Goal: Task Accomplishment & Management: Manage account settings

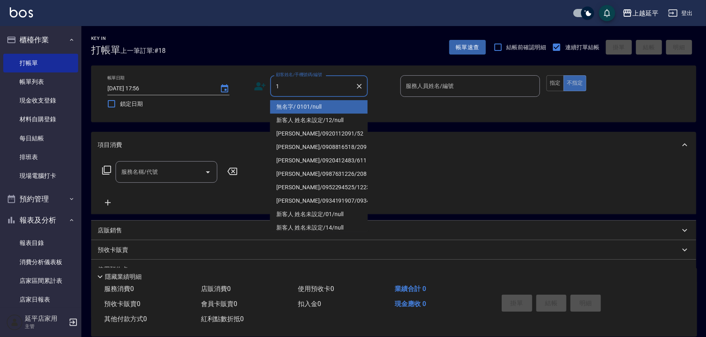
click at [325, 110] on li "無名字/ 0101/null" at bounding box center [319, 106] width 98 height 13
type input "無名字/ 0101/null"
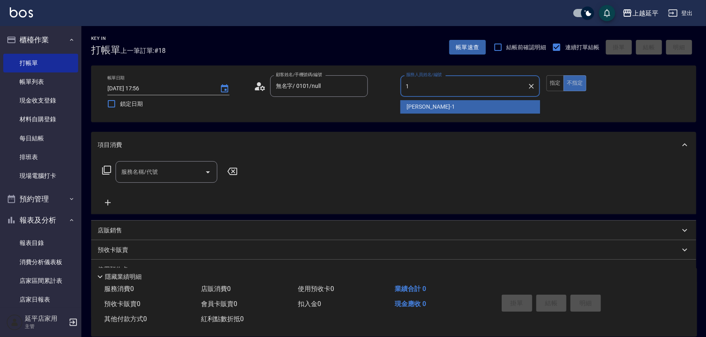
click at [414, 103] on span "[PERSON_NAME]-1" at bounding box center [431, 107] width 48 height 9
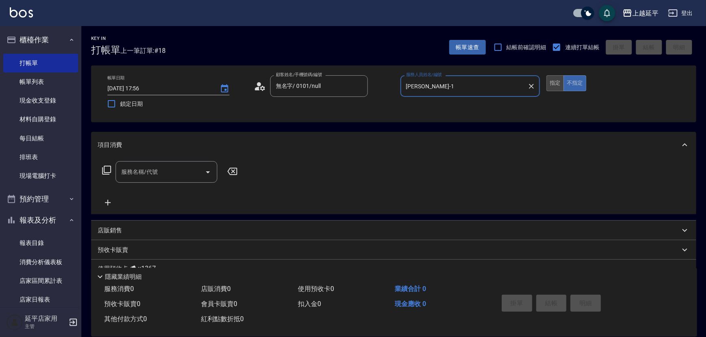
type input "李凱婷-1"
click at [558, 82] on button "指定" at bounding box center [556, 83] width 18 height 16
click at [211, 173] on icon "Open" at bounding box center [208, 172] width 10 height 10
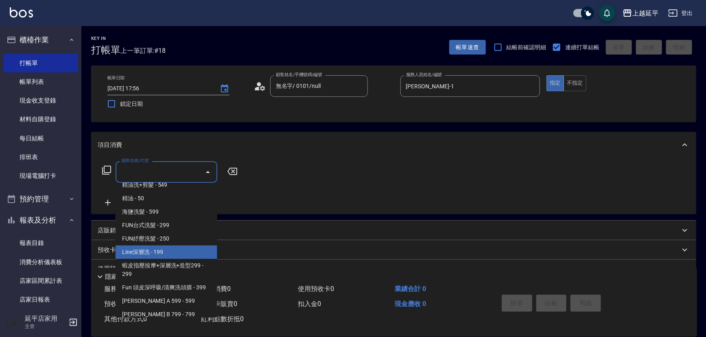
scroll to position [148, 0]
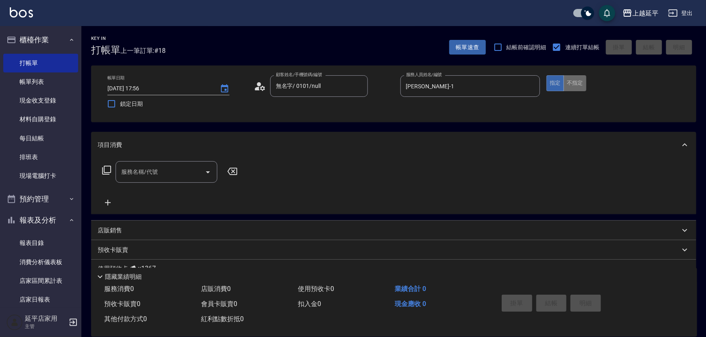
click at [574, 84] on button "不指定" at bounding box center [575, 83] width 23 height 16
click at [206, 172] on icon "Open" at bounding box center [208, 172] width 10 height 10
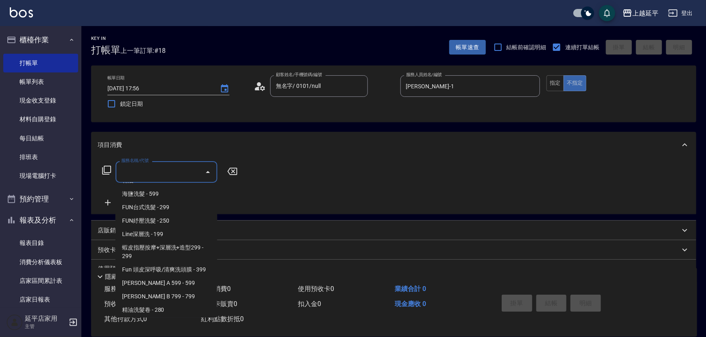
scroll to position [185, 0]
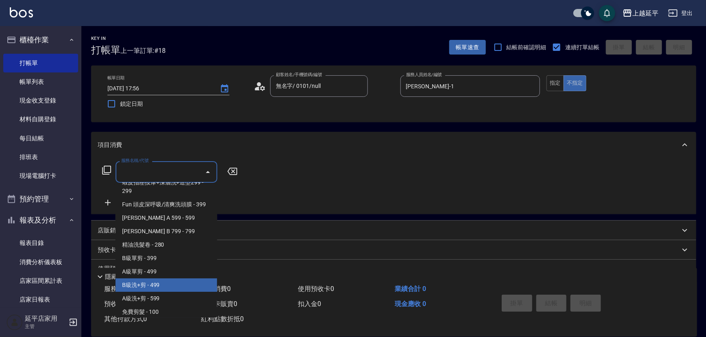
click at [152, 289] on span "B級洗+剪 - 499" at bounding box center [167, 284] width 102 height 13
type input "B級洗+剪(203)"
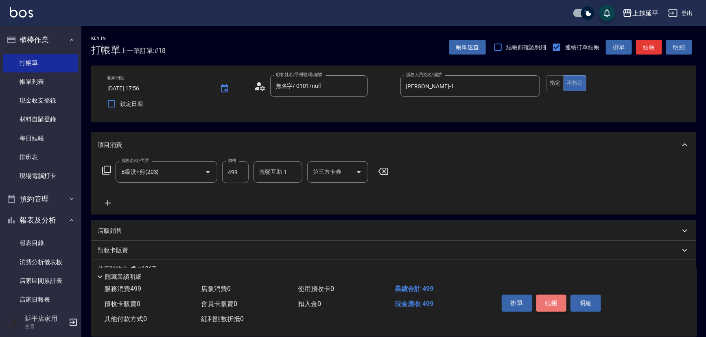
click at [546, 301] on button "結帳" at bounding box center [552, 303] width 31 height 17
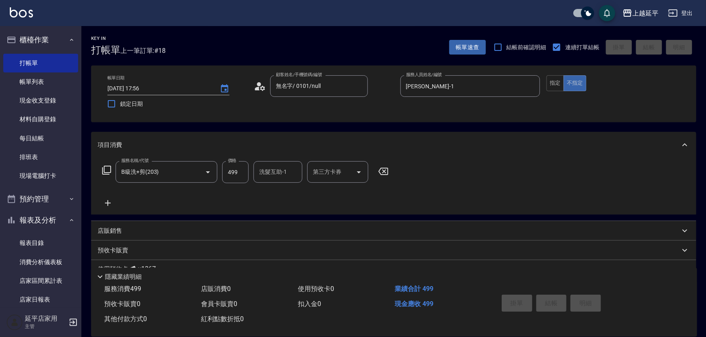
type input "2025/09/24 18:33"
click at [322, 90] on input "顧客姓名/手機號碼/編號" at bounding box center [313, 86] width 78 height 14
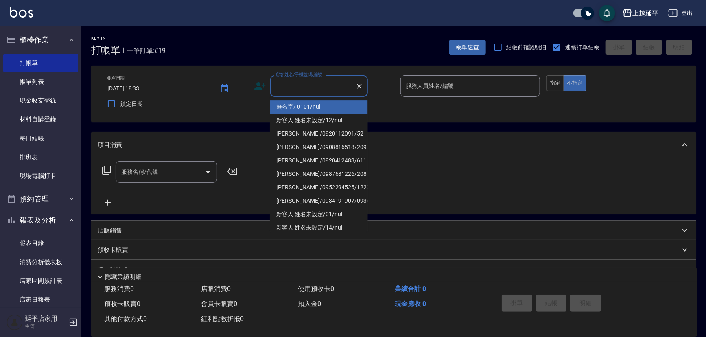
click at [332, 103] on li "無名字/ 0101/null" at bounding box center [319, 106] width 98 height 13
type input "無名字/ 0101/null"
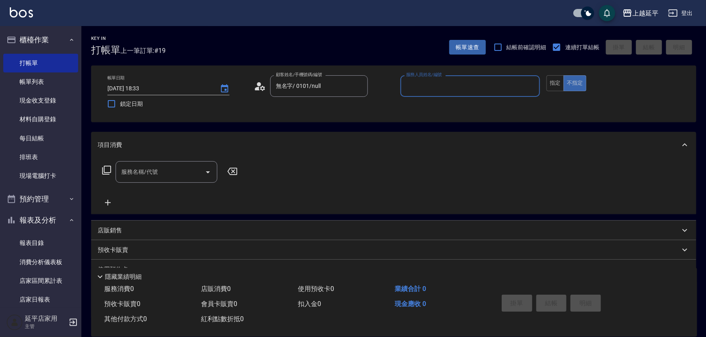
drag, startPoint x: 468, startPoint y: 86, endPoint x: 470, endPoint y: 92, distance: 6.1
click at [469, 88] on input "服務人員姓名/編號" at bounding box center [470, 86] width 133 height 14
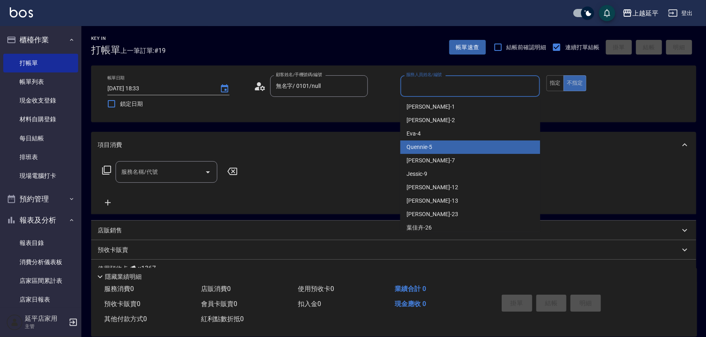
click at [463, 150] on div "Quennie -5" at bounding box center [471, 146] width 140 height 13
type input "Quennie-5"
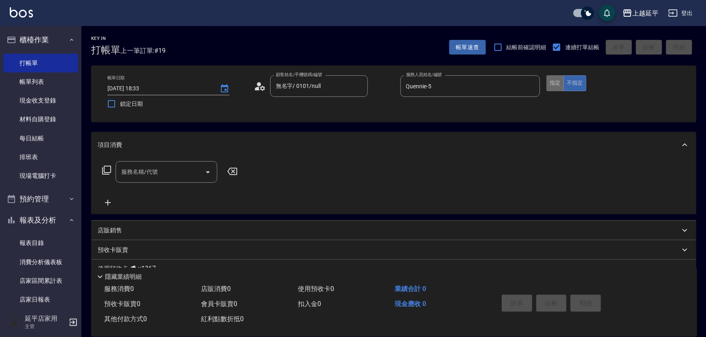
click at [558, 81] on button "指定" at bounding box center [556, 83] width 18 height 16
click at [110, 169] on icon at bounding box center [107, 170] width 10 height 10
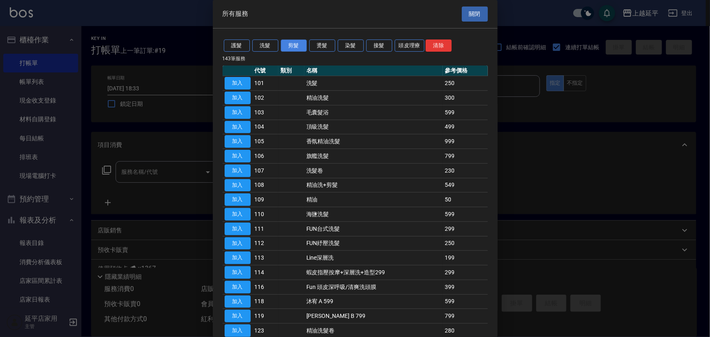
click at [300, 45] on button "剪髮" at bounding box center [294, 45] width 26 height 13
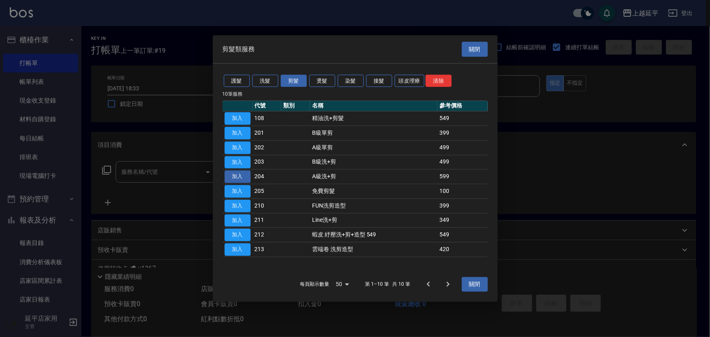
click at [239, 174] on button "加入" at bounding box center [238, 177] width 26 height 13
type input "A級洗+剪(204)"
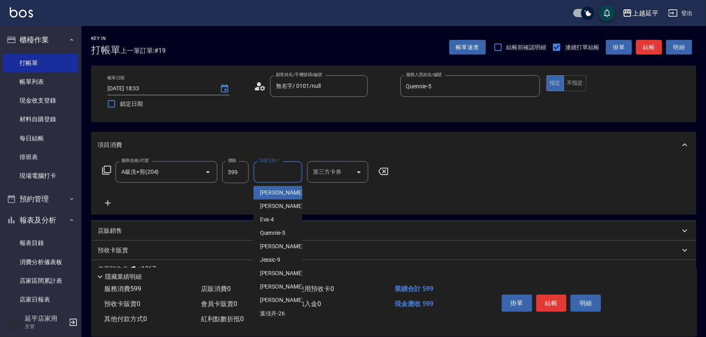
click at [281, 174] on input "洗髮互助-1" at bounding box center [278, 172] width 42 height 14
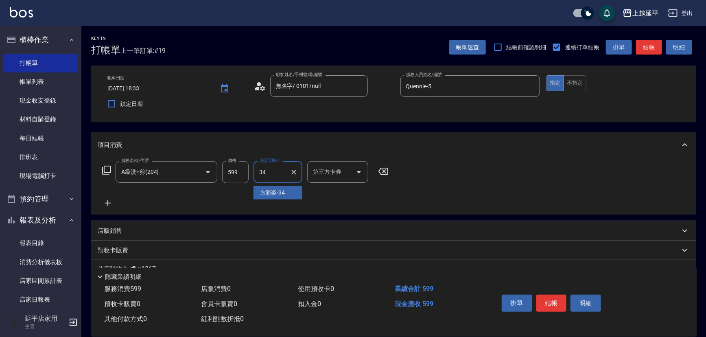
type input "方彩姿-34"
click at [555, 298] on button "結帳" at bounding box center [552, 303] width 31 height 17
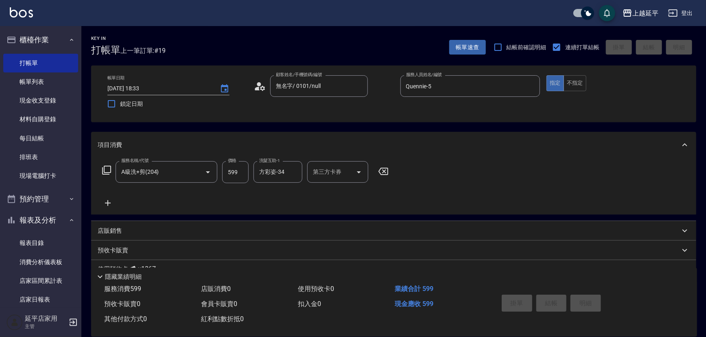
type input "2025/09/24 18:57"
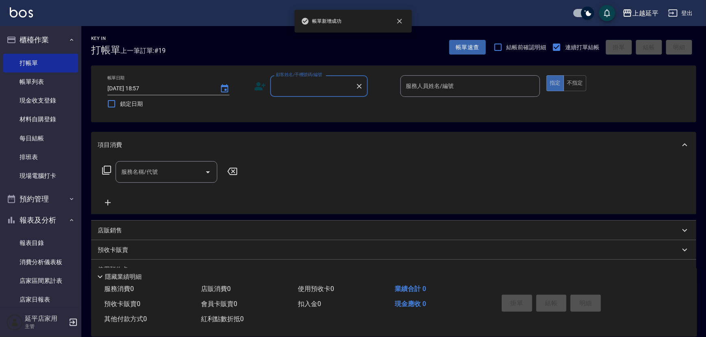
click at [321, 84] on input "顧客姓名/手機號碼/編號" at bounding box center [313, 86] width 78 height 14
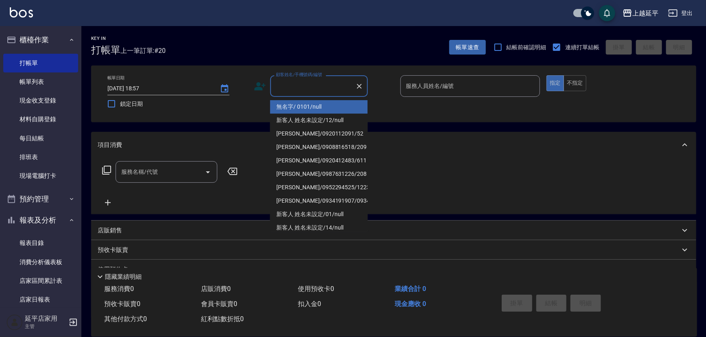
click at [322, 105] on li "無名字/ 0101/null" at bounding box center [319, 106] width 98 height 13
type input "無名字/ 0101/null"
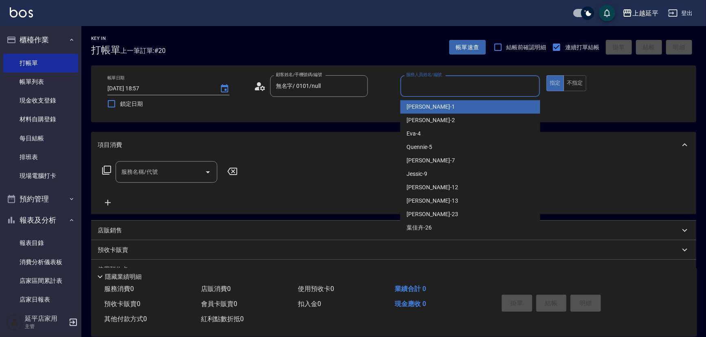
click at [441, 85] on input "服務人員姓名/編號" at bounding box center [470, 86] width 133 height 14
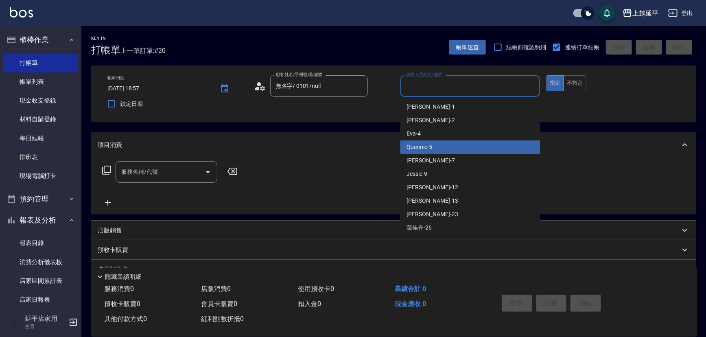
click at [456, 150] on div "Quennie -5" at bounding box center [471, 146] width 140 height 13
type input "Quennie-5"
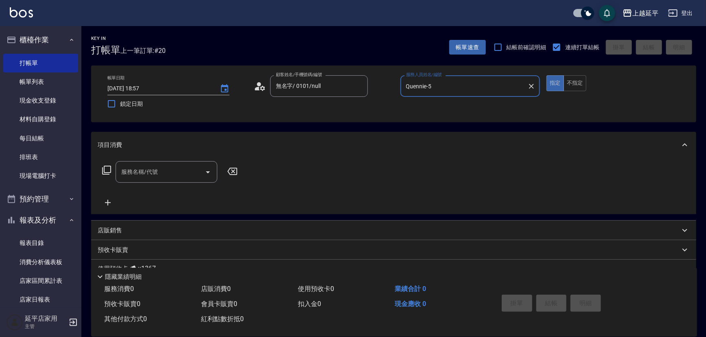
click at [104, 170] on icon at bounding box center [106, 170] width 9 height 9
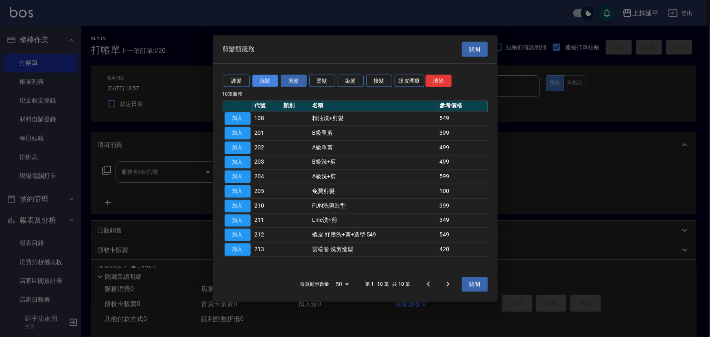
click at [255, 79] on button "洗髮" at bounding box center [265, 81] width 26 height 13
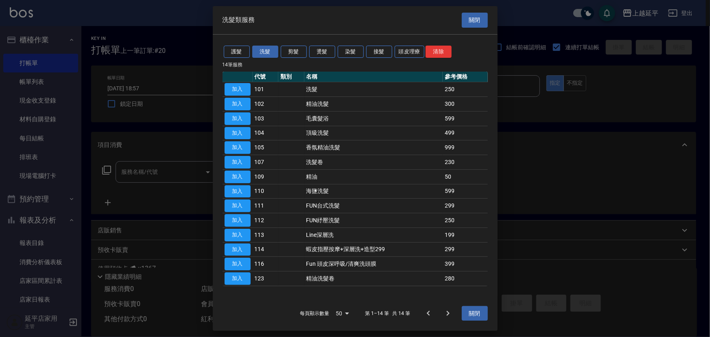
click at [242, 280] on button "加入" at bounding box center [238, 278] width 26 height 13
type input "精油洗髮卷(123)"
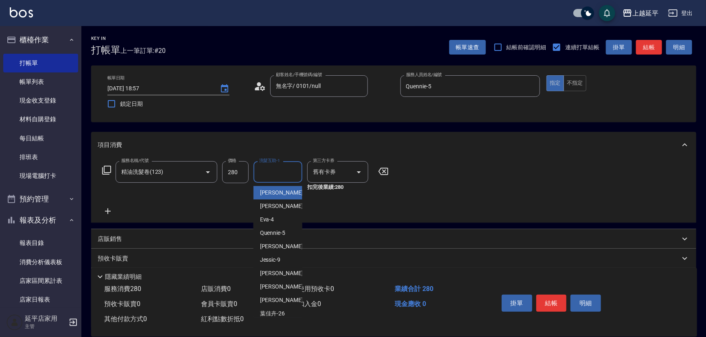
click at [270, 173] on input "洗髮互助-1" at bounding box center [278, 172] width 42 height 14
click at [428, 178] on div "服務名稱/代號 精油洗髮卷(123) 服務名稱/代號 價格 280 價格 洗髮互助-1 洗髮互助-1 第三方卡券 舊有卡券 第三方卡券 扣完後業績: 280" at bounding box center [393, 190] width 605 height 65
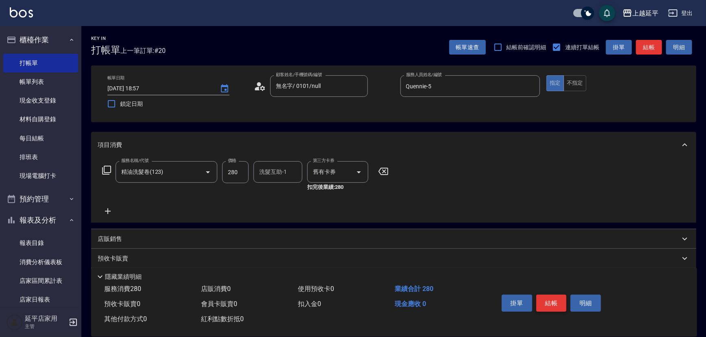
click at [552, 297] on button "結帳" at bounding box center [552, 303] width 31 height 17
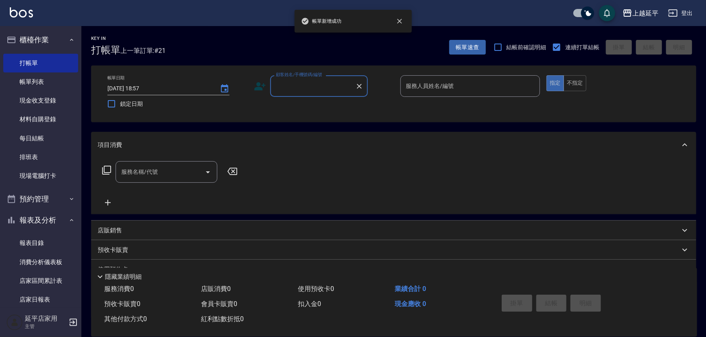
click at [316, 86] on input "顧客姓名/手機號碼/編號" at bounding box center [313, 86] width 78 height 14
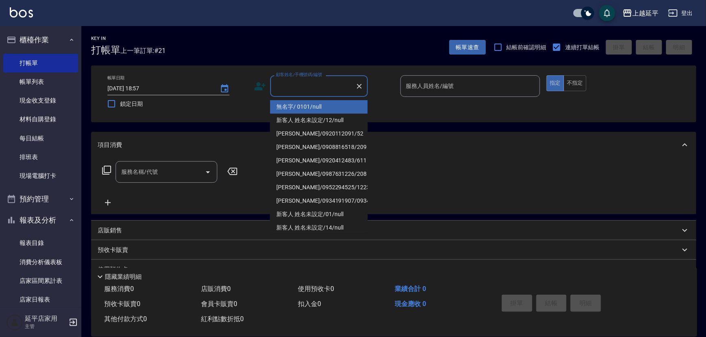
click at [327, 108] on li "無名字/ 0101/null" at bounding box center [319, 106] width 98 height 13
type input "無名字/ 0101/null"
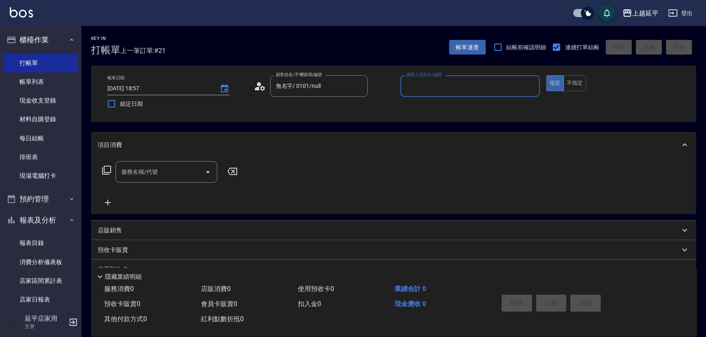
click at [449, 85] on input "服務人員姓名/編號" at bounding box center [470, 86] width 133 height 14
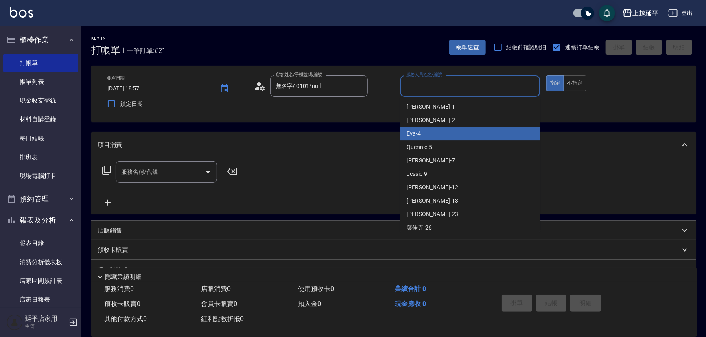
click at [472, 141] on div "Quennie -5" at bounding box center [471, 146] width 140 height 13
type input "Quennie-5"
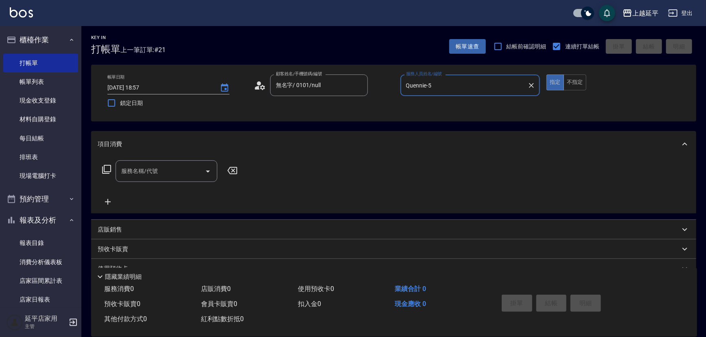
scroll to position [0, 0]
click at [586, 86] on div "指定 不指定" at bounding box center [617, 83] width 140 height 16
click at [581, 88] on button "不指定" at bounding box center [575, 83] width 23 height 16
click at [106, 167] on icon at bounding box center [107, 170] width 10 height 10
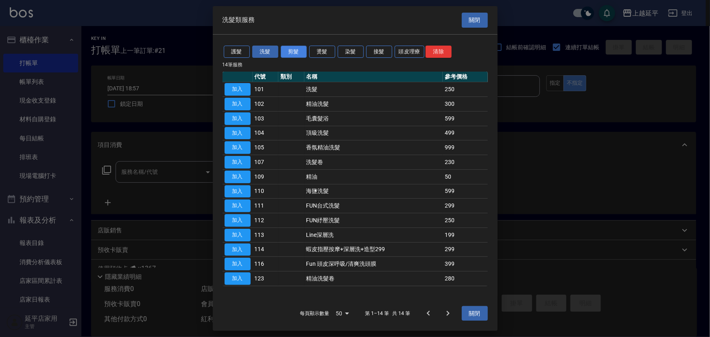
click at [296, 55] on button "剪髮" at bounding box center [294, 52] width 26 height 13
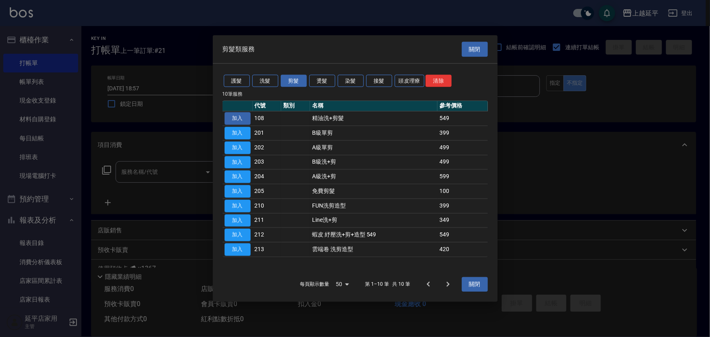
click at [244, 122] on button "加入" at bounding box center [238, 118] width 26 height 13
type input "精油洗+剪髮(108)"
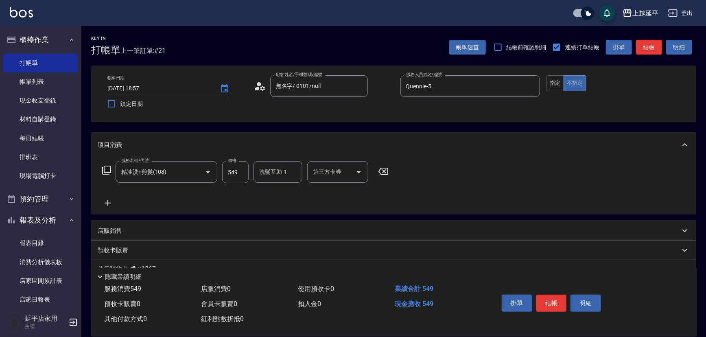
click at [269, 177] on input "洗髮互助-1" at bounding box center [278, 172] width 42 height 14
type input "方彩姿-34"
click at [550, 301] on button "結帳" at bounding box center [552, 303] width 31 height 17
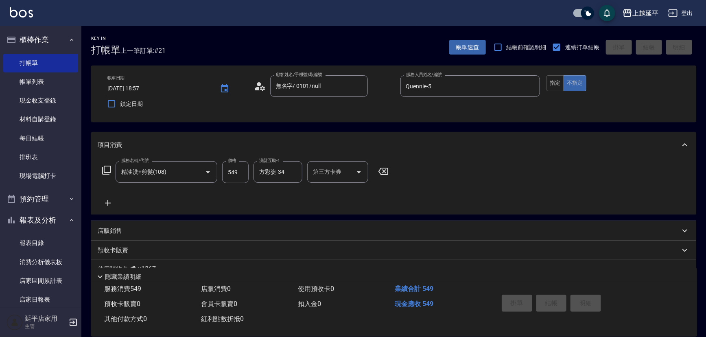
type input "2025/09/24 18:58"
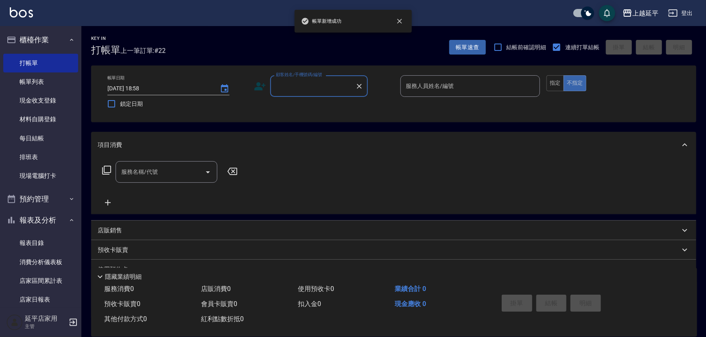
drag, startPoint x: 289, startPoint y: 86, endPoint x: 294, endPoint y: 93, distance: 9.1
click at [289, 86] on input "顧客姓名/手機號碼/編號" at bounding box center [313, 86] width 78 height 14
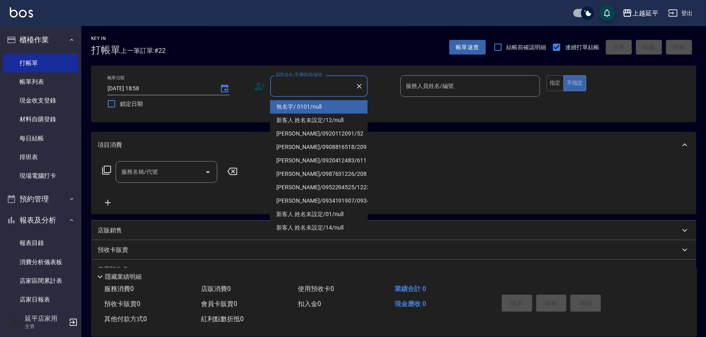
click at [300, 107] on li "無名字/ 0101/null" at bounding box center [319, 106] width 98 height 13
type input "無名字/ 0101/null"
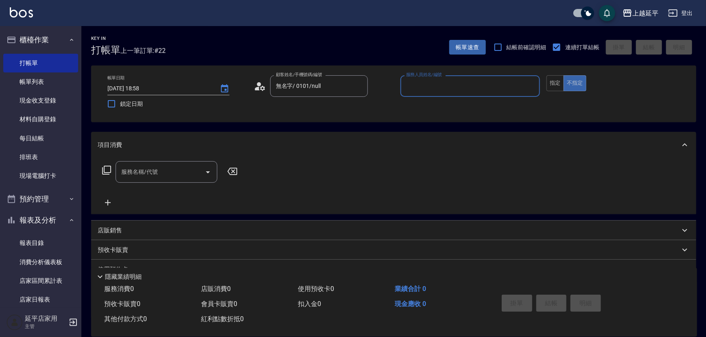
click at [438, 75] on label "服務人員姓名/編號" at bounding box center [424, 75] width 36 height 6
click at [438, 79] on input "服務人員姓名/編號" at bounding box center [470, 86] width 133 height 14
click at [439, 81] on input "服務人員姓名/編號" at bounding box center [470, 86] width 133 height 14
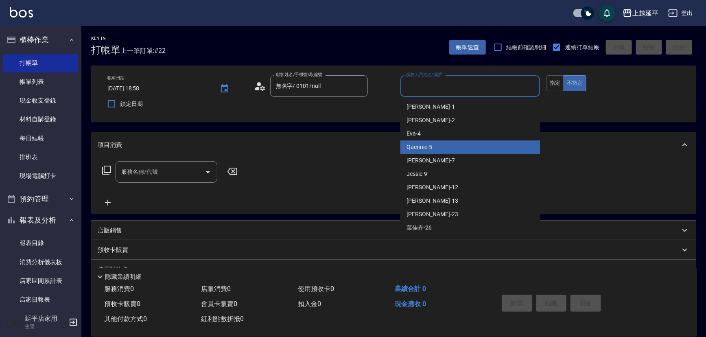
click at [449, 150] on div "Quennie -5" at bounding box center [471, 146] width 140 height 13
type input "Quennie-5"
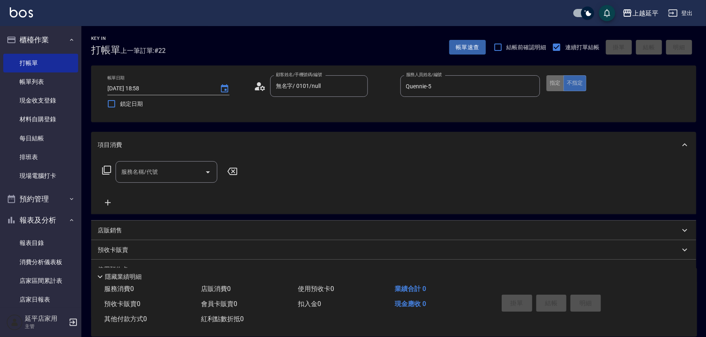
click at [555, 79] on button "指定" at bounding box center [556, 83] width 18 height 16
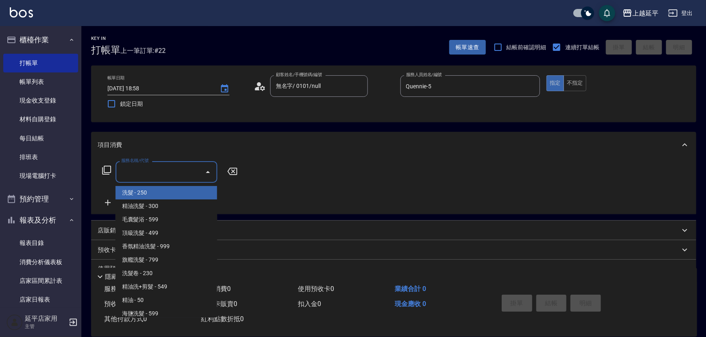
click at [123, 171] on input "服務名稱/代號" at bounding box center [160, 172] width 82 height 14
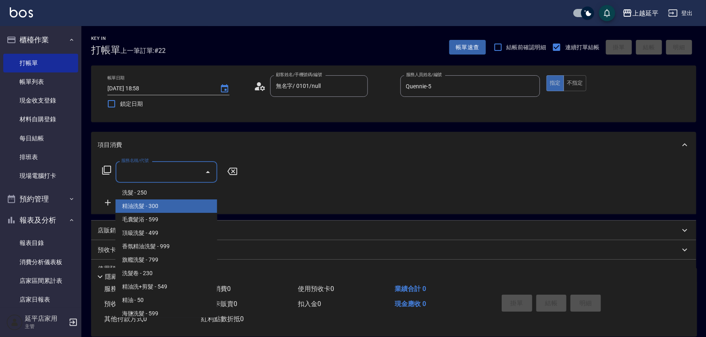
click at [157, 208] on span "精油洗髮 - 300" at bounding box center [167, 206] width 102 height 13
type input "精油洗髮(102)"
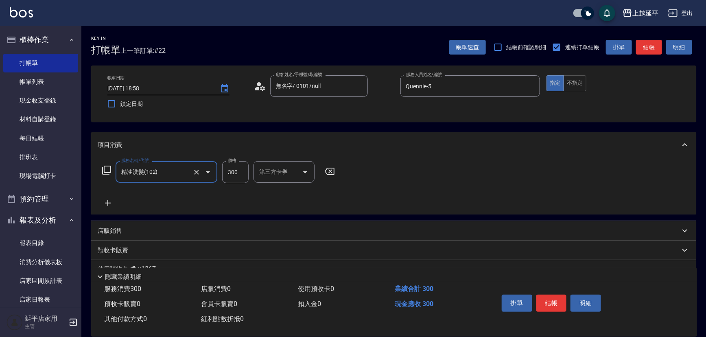
click at [239, 173] on input "300" at bounding box center [235, 172] width 26 height 22
type input "350"
type input "方彩姿-34"
click at [548, 300] on button "結帳" at bounding box center [552, 303] width 31 height 17
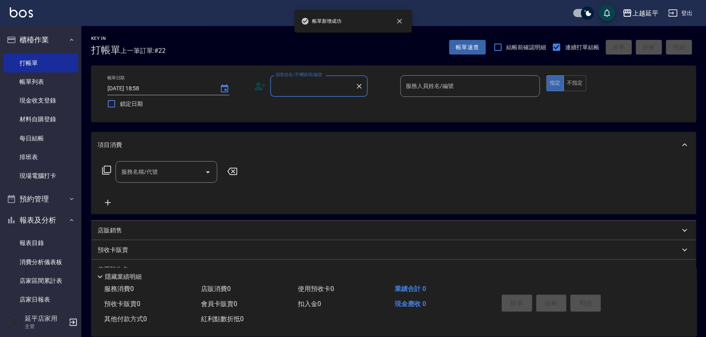
click at [328, 83] on input "顧客姓名/手機號碼/編號" at bounding box center [313, 86] width 78 height 14
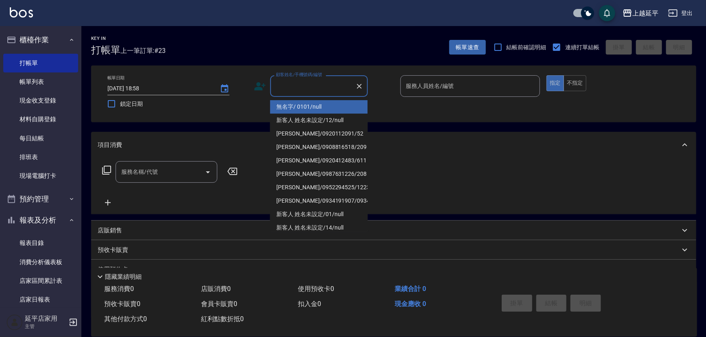
click at [344, 99] on ul "無名字/ 0101/null 新客人 姓名未設定/12/null 楊瓊慧/0920112091/52 許采羚/0908816518/209 范淑瑛/09204…" at bounding box center [319, 164] width 98 height 135
click at [343, 103] on li "無名字/ 0101/null" at bounding box center [319, 106] width 98 height 13
type input "無名字/ 0101/null"
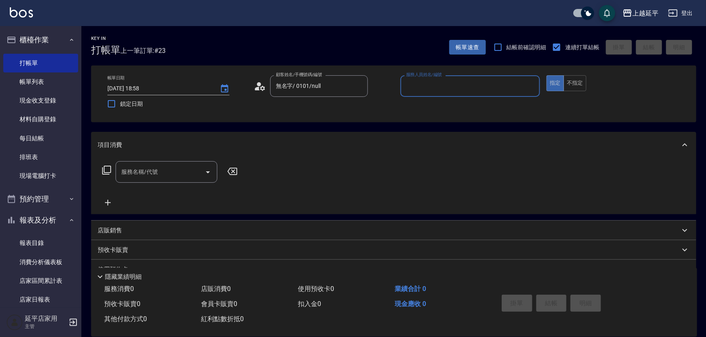
click at [423, 92] on input "服務人員姓名/編號" at bounding box center [470, 86] width 133 height 14
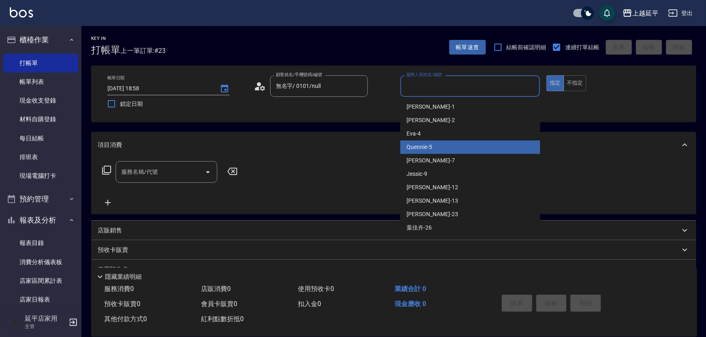
click at [427, 147] on span "Quennie -5" at bounding box center [420, 147] width 26 height 9
type input "Quennie-5"
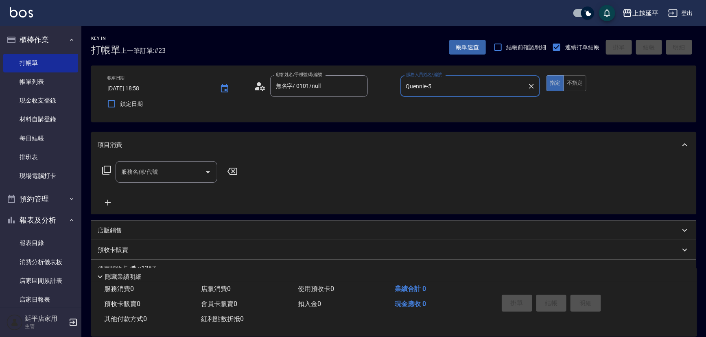
click at [169, 173] on input "服務名稱/代號" at bounding box center [160, 172] width 82 height 14
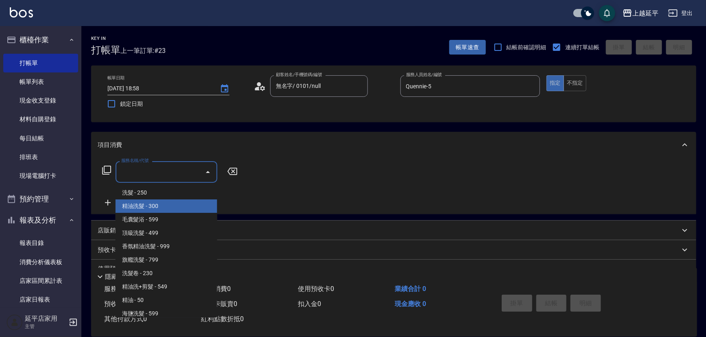
click at [172, 201] on span "精油洗髮 - 300" at bounding box center [167, 206] width 102 height 13
type input "精油洗髮(102)"
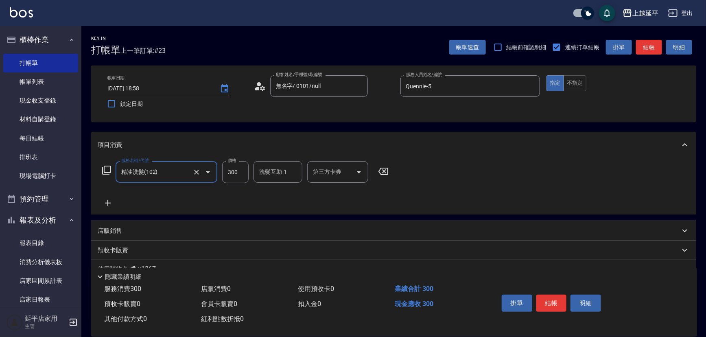
click at [281, 174] on input "洗髮互助-1" at bounding box center [278, 172] width 42 height 14
type input "方彩姿-34"
click at [564, 300] on button "結帳" at bounding box center [552, 303] width 31 height 17
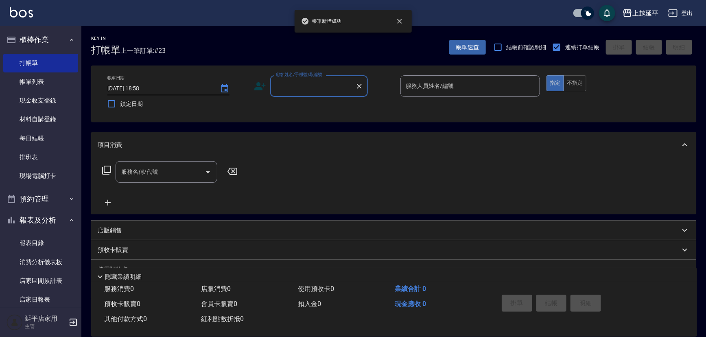
click at [316, 82] on input "顧客姓名/手機號碼/編號" at bounding box center [313, 86] width 78 height 14
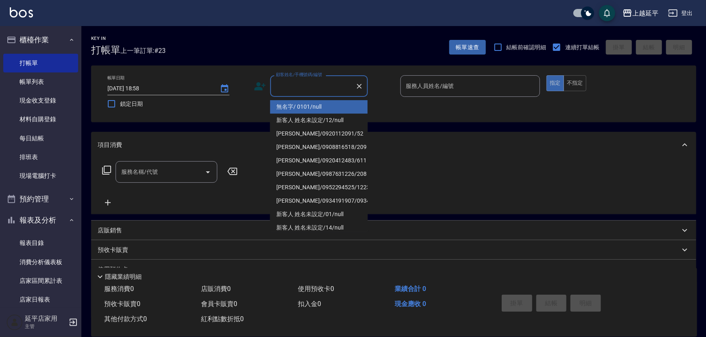
click at [318, 105] on li "無名字/ 0101/null" at bounding box center [319, 106] width 98 height 13
type input "無名字/ 0101/null"
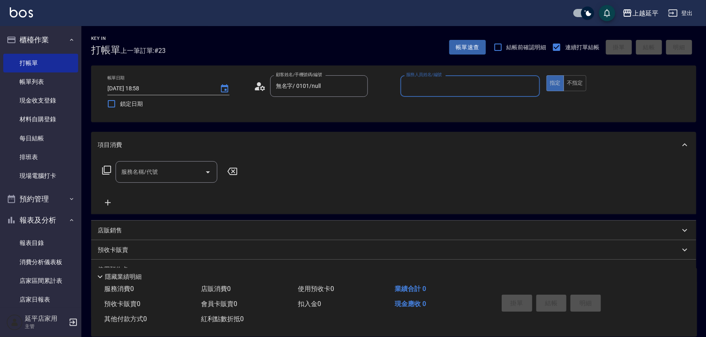
click at [417, 82] on input "服務人員姓名/編號" at bounding box center [470, 86] width 133 height 14
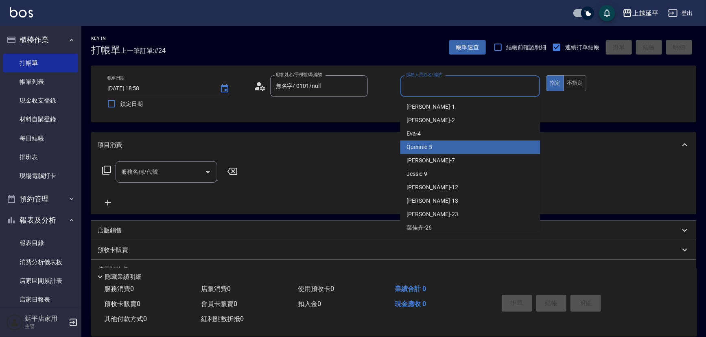
click at [444, 147] on div "Quennie -5" at bounding box center [471, 146] width 140 height 13
type input "Quennie-5"
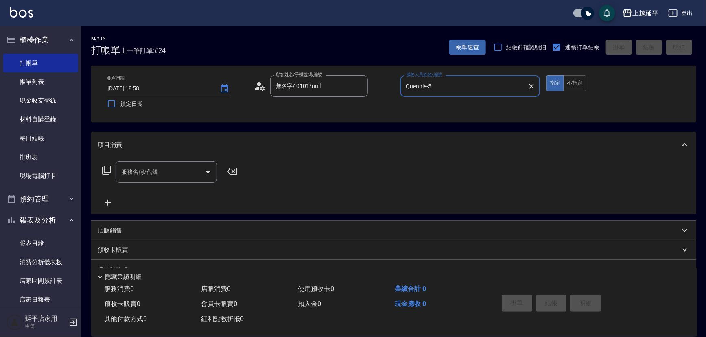
click at [108, 168] on icon at bounding box center [107, 170] width 10 height 10
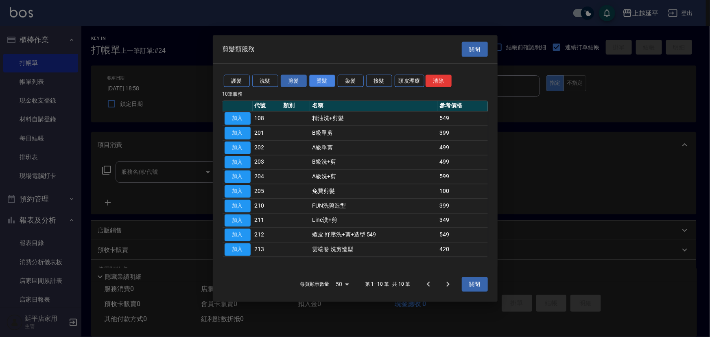
click at [329, 79] on button "燙髮" at bounding box center [322, 81] width 26 height 13
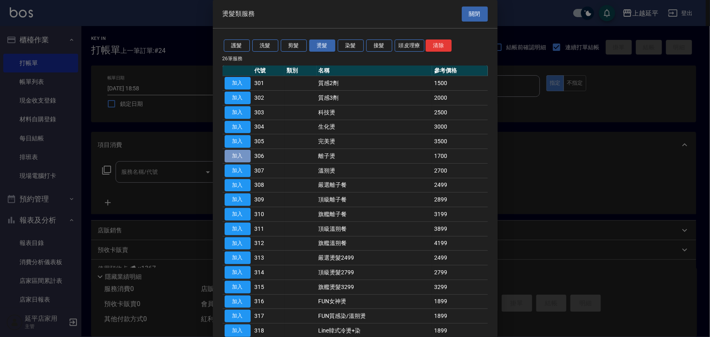
click at [244, 153] on button "加入" at bounding box center [238, 156] width 26 height 13
type input "離子燙(306)"
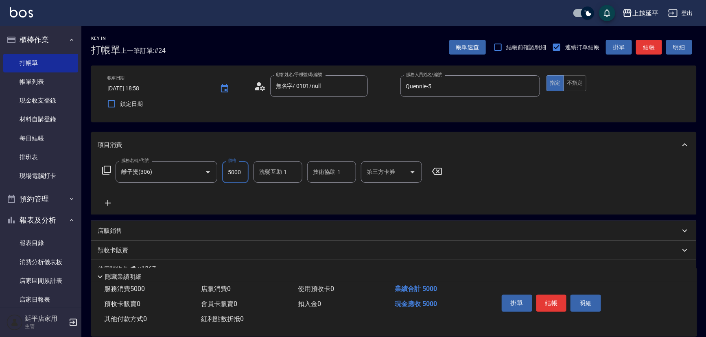
type input "5000"
click at [102, 165] on icon at bounding box center [107, 170] width 10 height 10
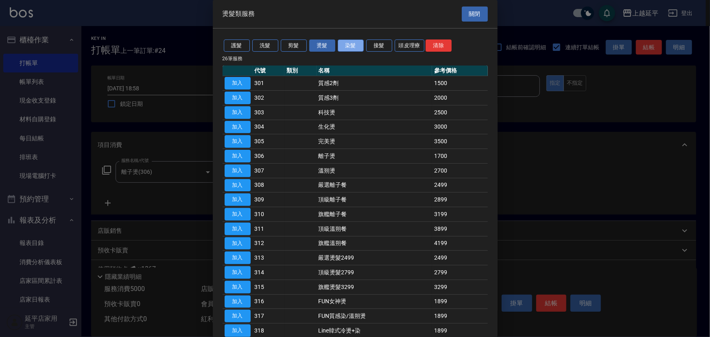
click at [343, 42] on button "染髮" at bounding box center [351, 45] width 26 height 13
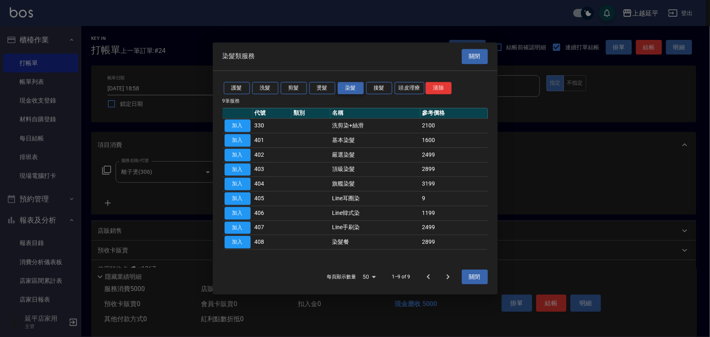
click at [361, 44] on div "染髮類服務 關閉" at bounding box center [355, 56] width 285 height 28
drag, startPoint x: 231, startPoint y: 140, endPoint x: 248, endPoint y: 152, distance: 21.0
click at [231, 140] on button "加入" at bounding box center [238, 140] width 26 height 13
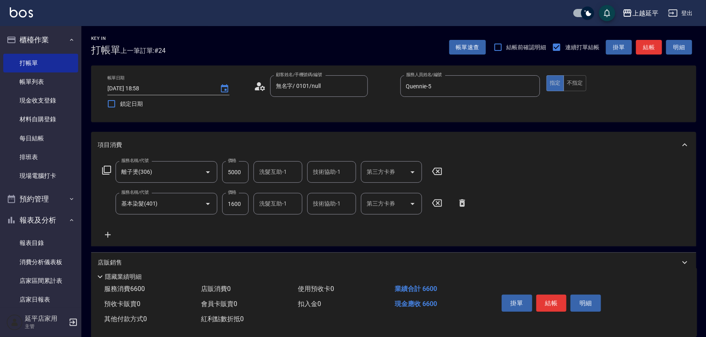
click at [235, 203] on input "1600" at bounding box center [235, 204] width 26 height 22
type input "5000"
click at [550, 303] on button "結帳" at bounding box center [552, 303] width 31 height 17
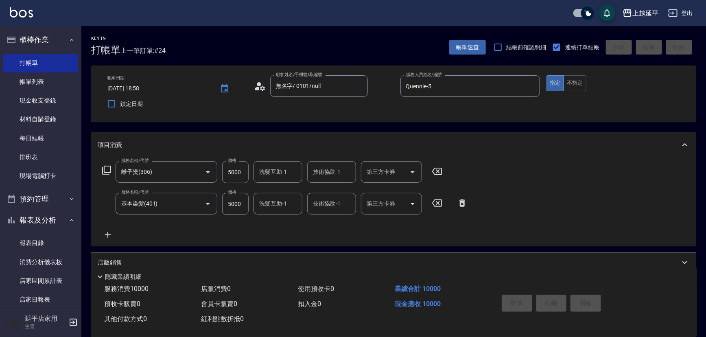
type input "2025/09/24 18:59"
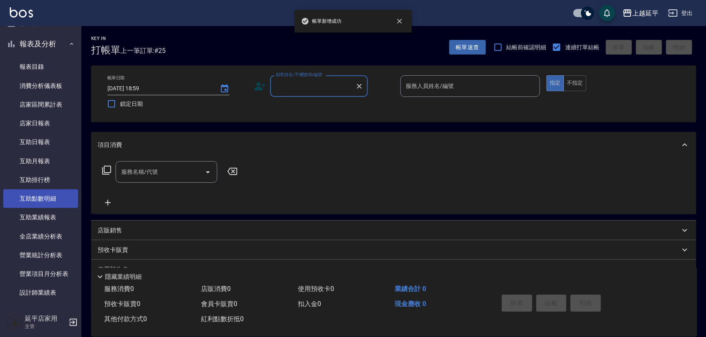
scroll to position [185, 0]
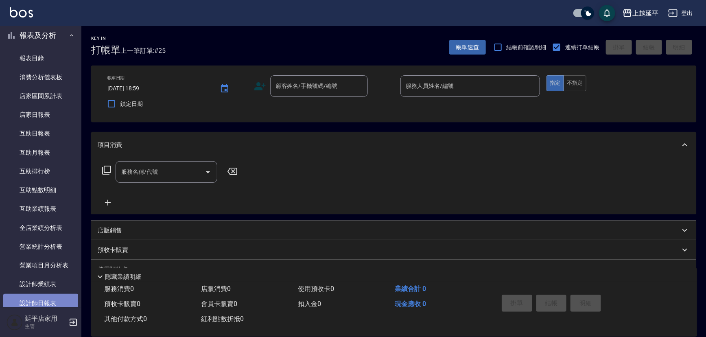
click at [48, 305] on link "設計師日報表" at bounding box center [40, 303] width 75 height 19
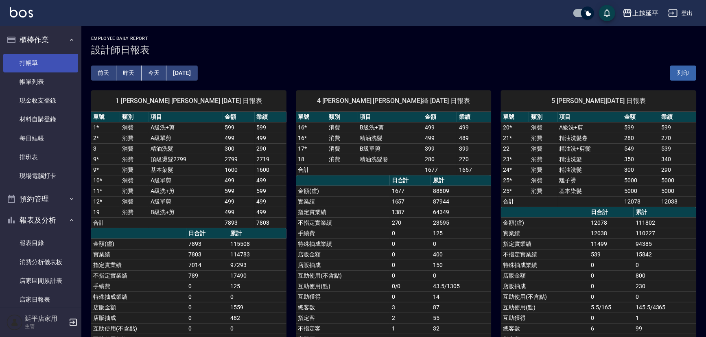
click at [44, 61] on link "打帳單" at bounding box center [40, 63] width 75 height 19
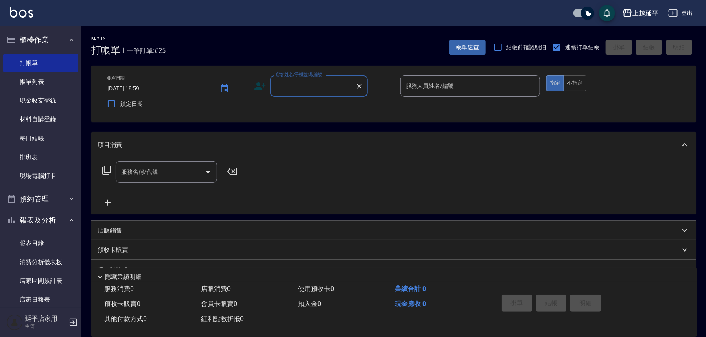
drag, startPoint x: 308, startPoint y: 84, endPoint x: 312, endPoint y: 81, distance: 5.5
click at [309, 83] on input "顧客姓名/手機號碼/編號" at bounding box center [313, 86] width 78 height 14
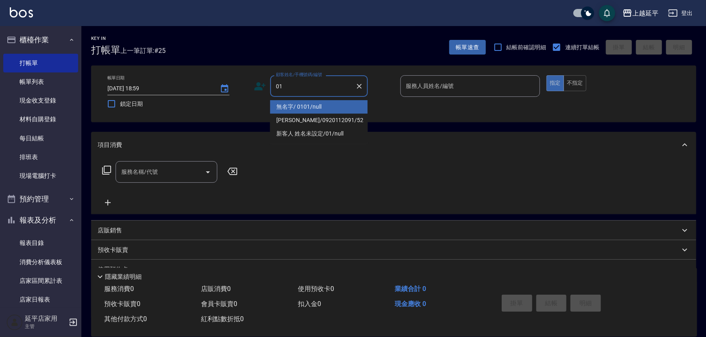
click at [330, 105] on li "無名字/ 0101/null" at bounding box center [319, 106] width 98 height 13
type input "無名字/ 0101/null"
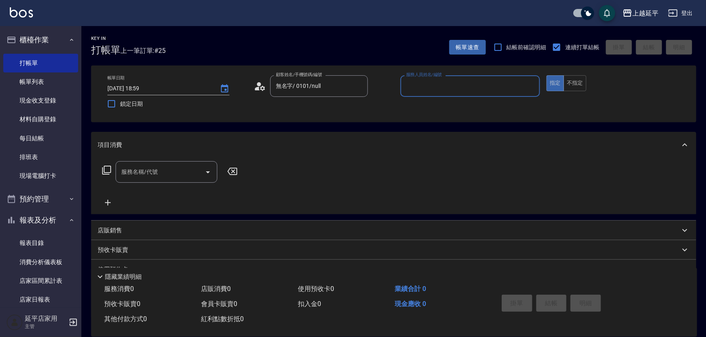
click at [437, 84] on input "服務人員姓名/編號" at bounding box center [470, 86] width 133 height 14
click at [428, 107] on div "Eva -4" at bounding box center [471, 106] width 140 height 13
type input "Eva-4"
click at [177, 171] on input "服務名稱/代號" at bounding box center [160, 172] width 82 height 14
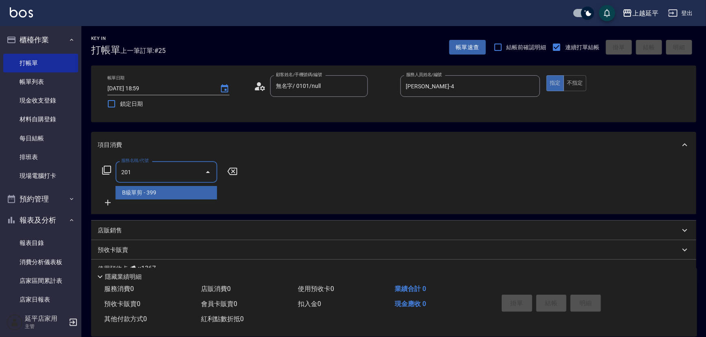
click at [181, 191] on span "B級單剪 - 399" at bounding box center [167, 192] width 102 height 13
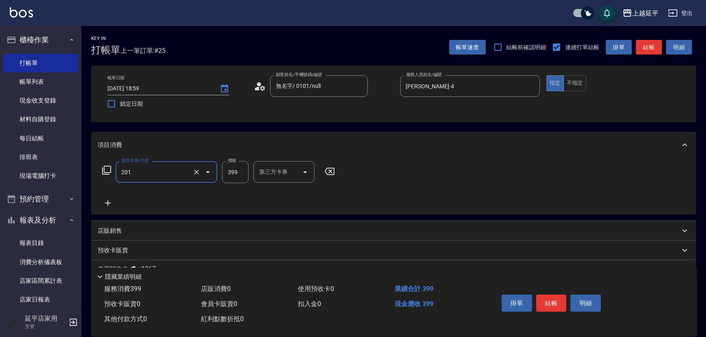
type input "B級單剪(201)"
click at [651, 52] on button "結帳" at bounding box center [649, 47] width 26 height 15
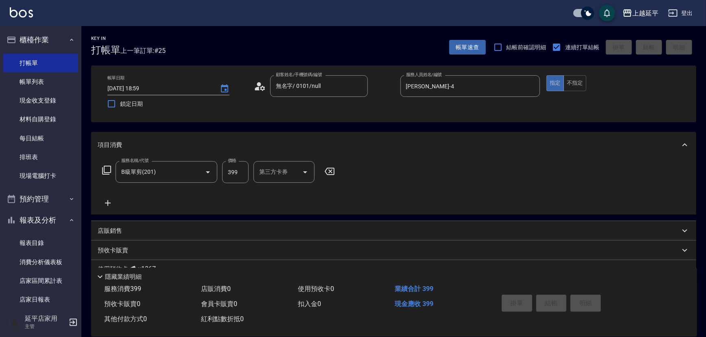
type input "2025/09/24 19:00"
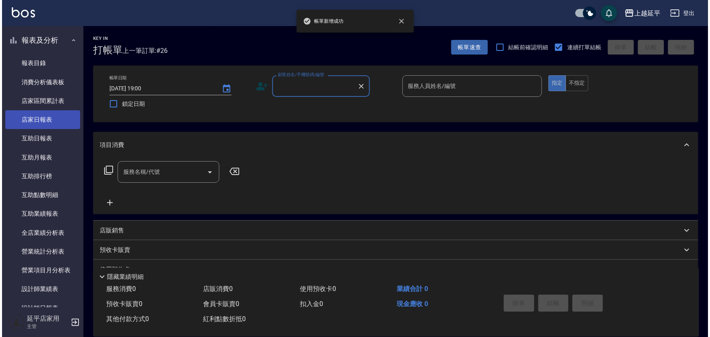
scroll to position [222, 0]
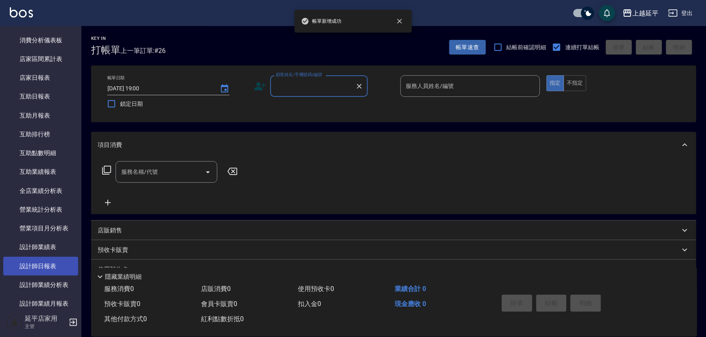
click at [53, 262] on link "設計師日報表" at bounding box center [40, 266] width 75 height 19
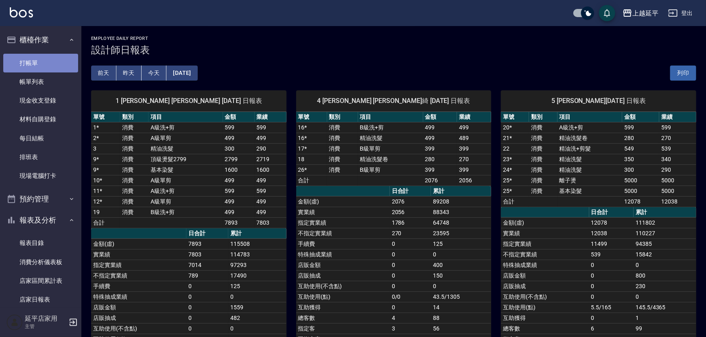
click at [48, 59] on link "打帳單" at bounding box center [40, 63] width 75 height 19
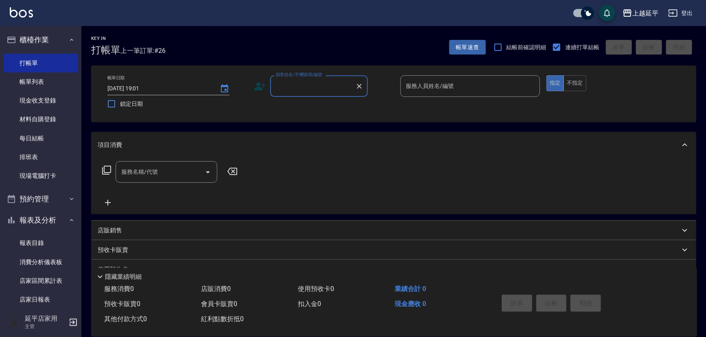
click at [292, 90] on input "顧客姓名/手機號碼/編號" at bounding box center [313, 86] width 78 height 14
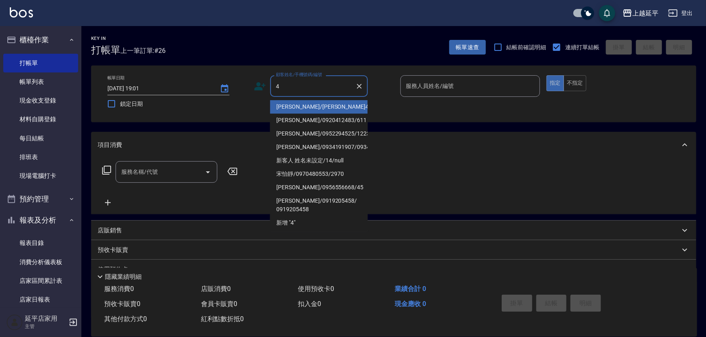
click at [296, 101] on li "何宜芬/何宜芬4805/4805" at bounding box center [319, 106] width 98 height 13
type input "何宜芬/何宜芬4805/4805"
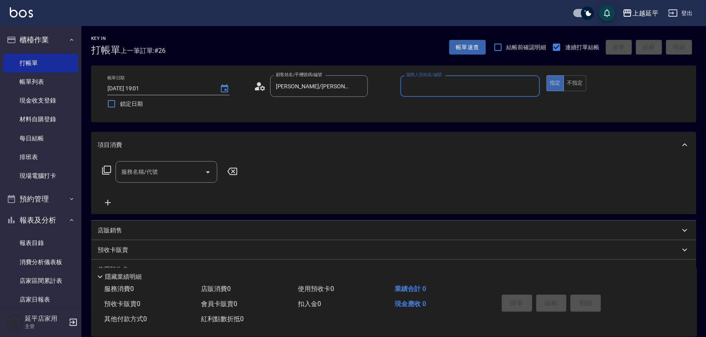
type input "Karen-12"
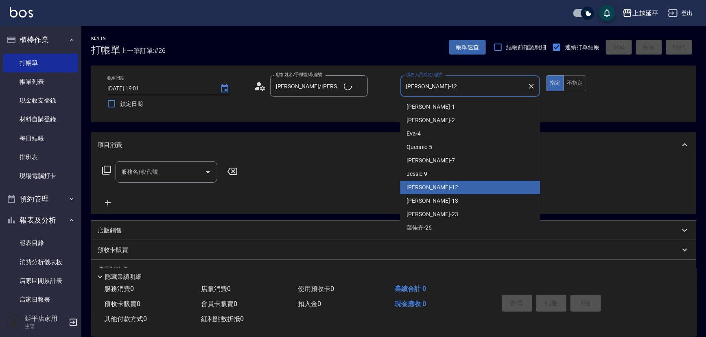
click at [442, 92] on input "Karen-12" at bounding box center [464, 86] width 121 height 14
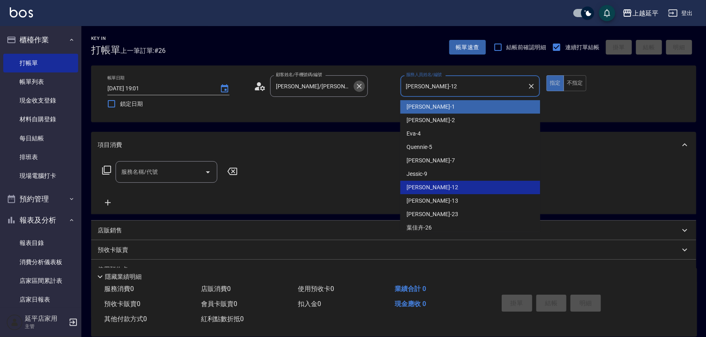
click at [355, 85] on icon "Clear" at bounding box center [359, 86] width 8 height 8
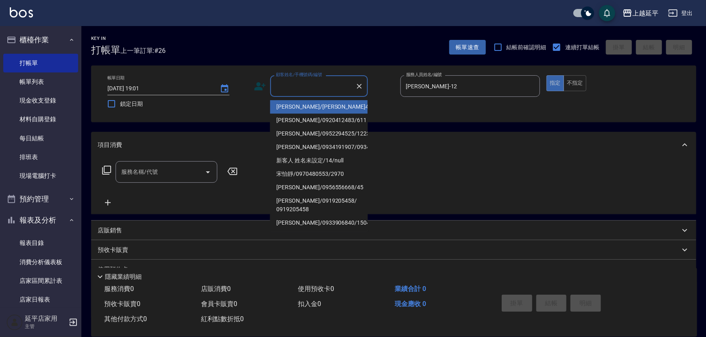
click at [350, 85] on input "顧客姓名/手機號碼/編號" at bounding box center [313, 86] width 78 height 14
click at [335, 107] on li "楊瓊慧/0920112091/52" at bounding box center [319, 106] width 98 height 13
type input "楊瓊慧/0920112091/52"
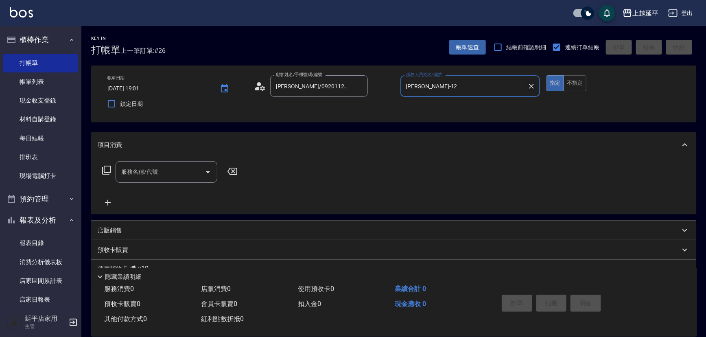
click at [533, 85] on icon "Clear" at bounding box center [531, 86] width 5 height 5
click at [489, 88] on input "服務人員姓名/編號" at bounding box center [470, 86] width 133 height 14
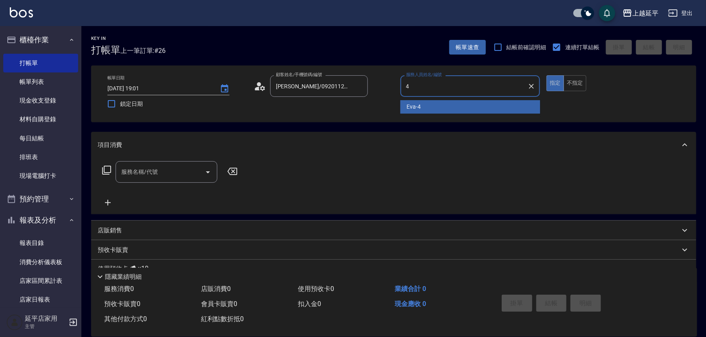
click at [460, 112] on div "Eva -4" at bounding box center [471, 106] width 140 height 13
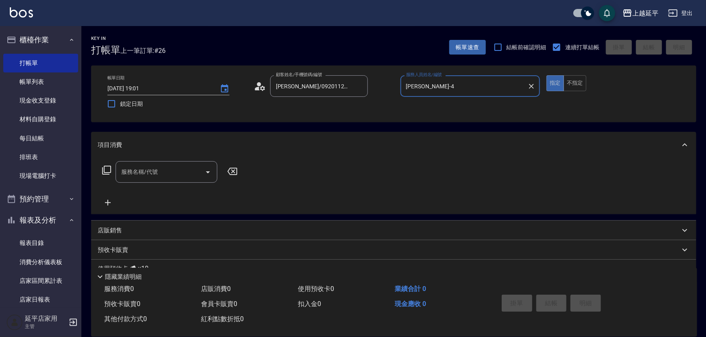
click at [176, 180] on div "服務名稱/代號" at bounding box center [167, 172] width 102 height 22
type input "Eva-4"
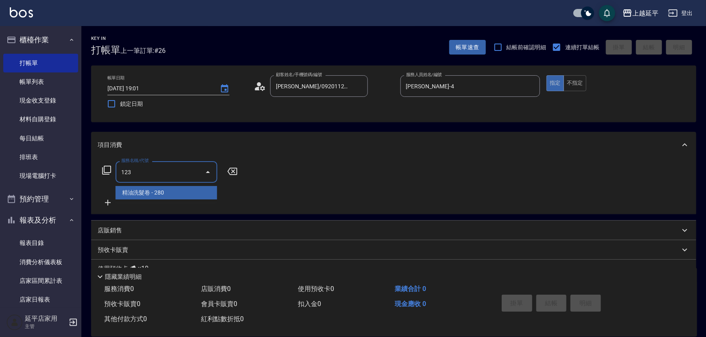
click at [188, 195] on span "精油洗髮卷 - 280" at bounding box center [167, 192] width 102 height 13
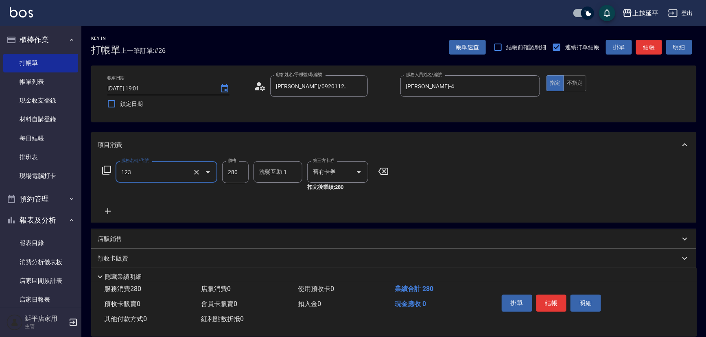
type input "精油洗髮卷(123)"
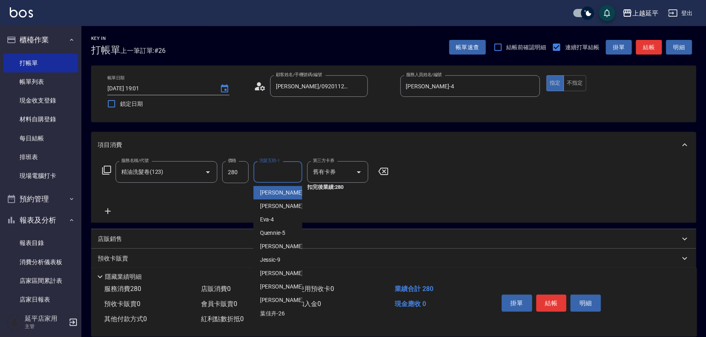
click at [270, 177] on input "洗髮互助-1" at bounding box center [278, 172] width 42 height 14
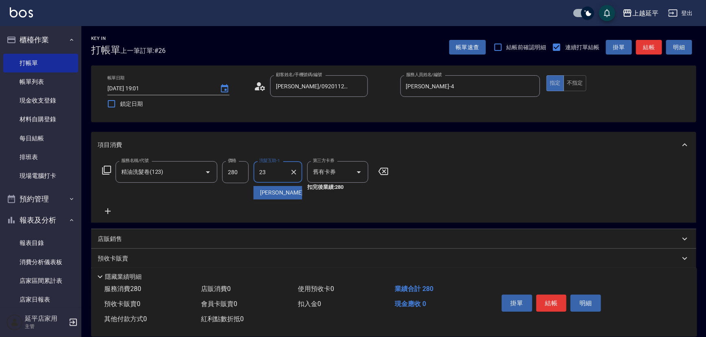
click at [279, 192] on span "恩恩 -23" at bounding box center [285, 193] width 51 height 9
type input "恩恩-23"
click at [579, 83] on button "不指定" at bounding box center [575, 83] width 23 height 16
click at [649, 48] on button "結帳" at bounding box center [649, 47] width 26 height 15
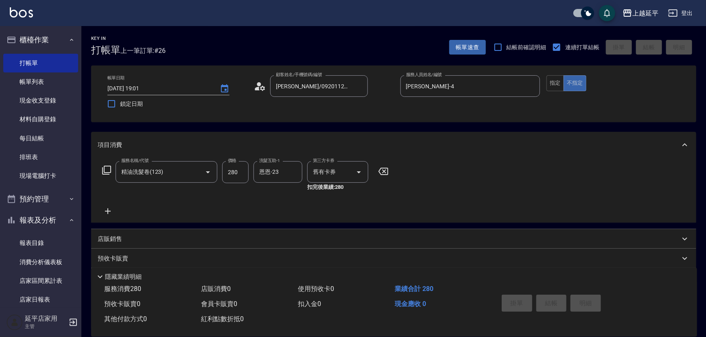
type input "2025/09/24 19:34"
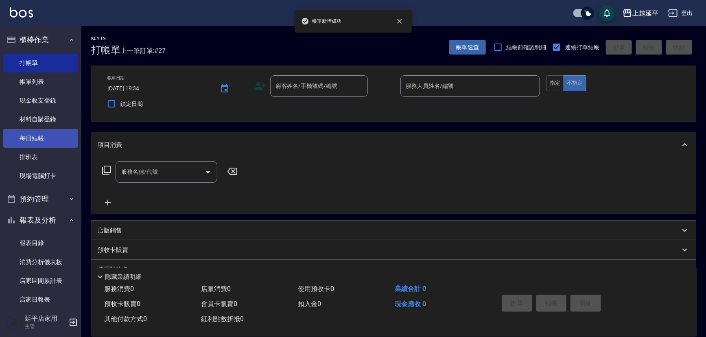
click at [36, 135] on link "每日結帳" at bounding box center [40, 138] width 75 height 19
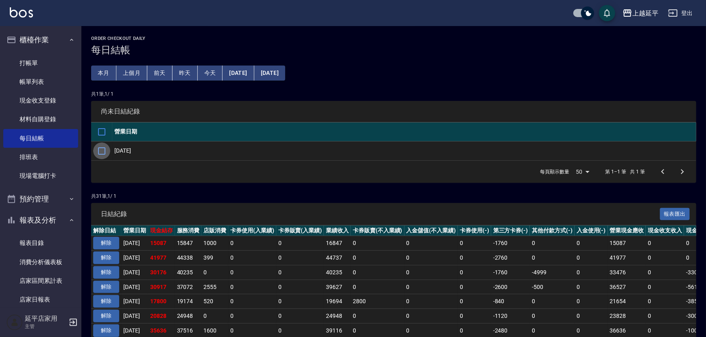
click at [102, 151] on input "checkbox" at bounding box center [101, 151] width 17 height 17
checkbox input "true"
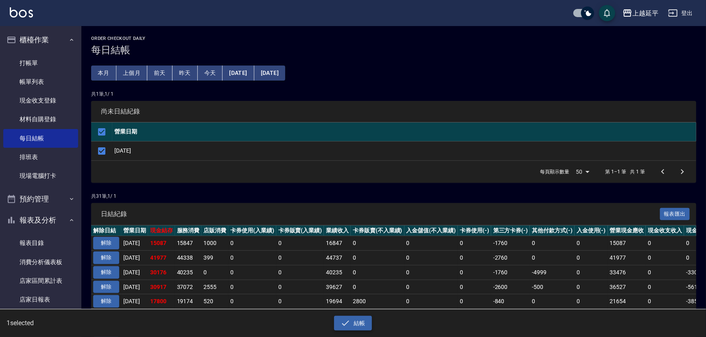
click at [356, 322] on button "結帳" at bounding box center [353, 323] width 38 height 15
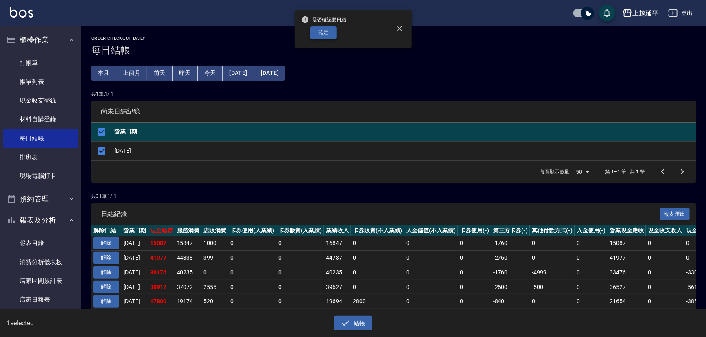
click at [330, 35] on button "確定" at bounding box center [324, 32] width 26 height 13
checkbox input "false"
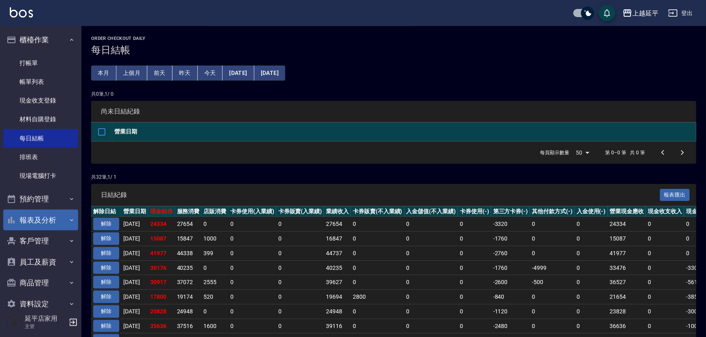
click at [37, 217] on button "報表及分析" at bounding box center [40, 220] width 75 height 21
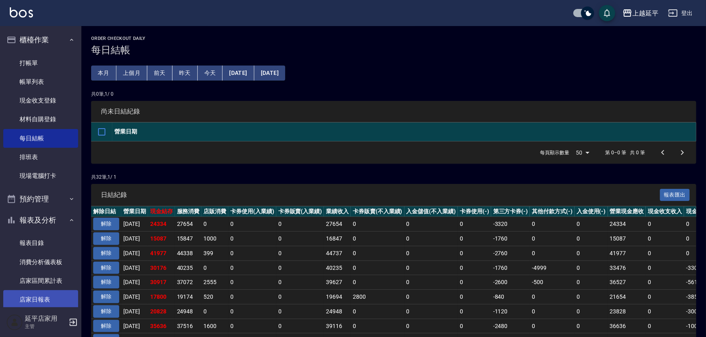
click at [37, 299] on link "店家日報表" at bounding box center [40, 299] width 75 height 19
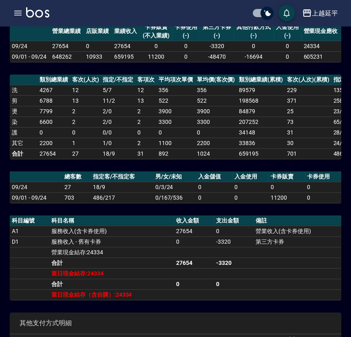
scroll to position [185, 0]
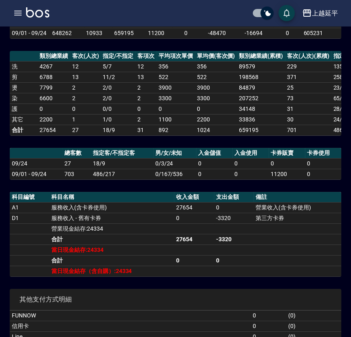
drag, startPoint x: 35, startPoint y: 7, endPoint x: 61, endPoint y: 37, distance: 40.1
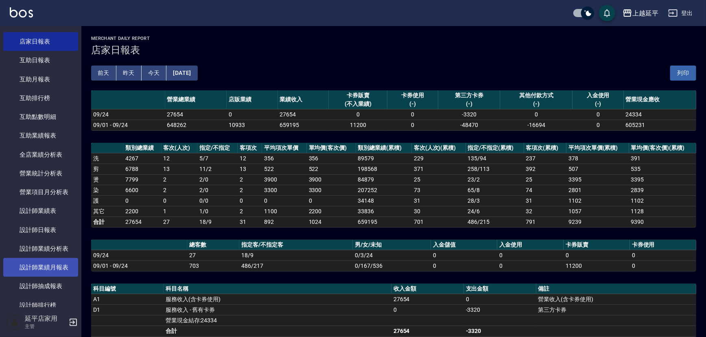
scroll to position [259, 0]
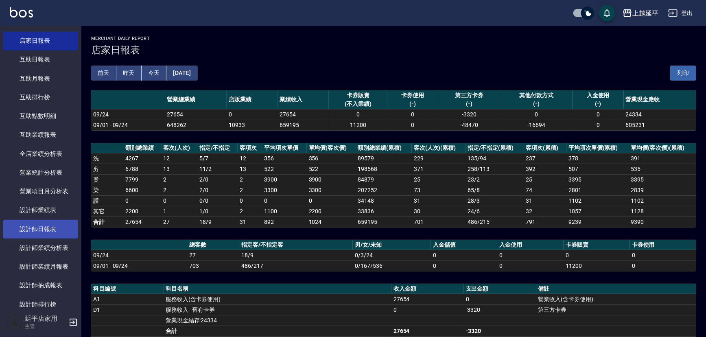
drag, startPoint x: 48, startPoint y: 227, endPoint x: 53, endPoint y: 228, distance: 5.4
click at [49, 226] on link "設計師日報表" at bounding box center [40, 229] width 75 height 19
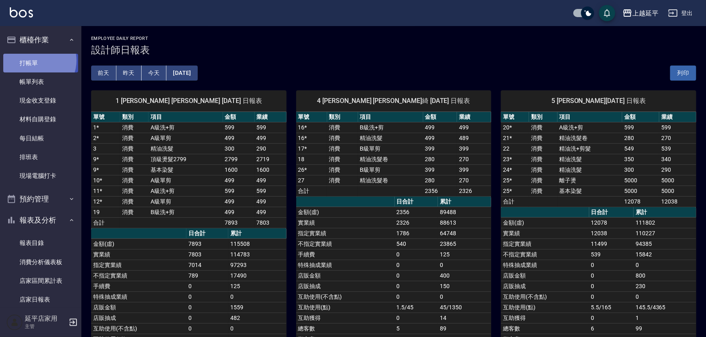
click at [35, 60] on link "打帳單" at bounding box center [40, 63] width 75 height 19
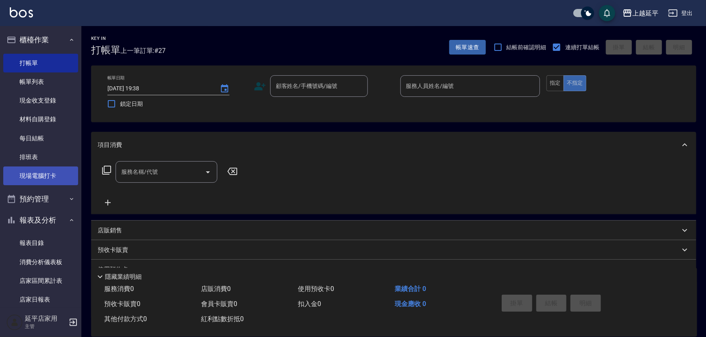
click at [55, 184] on link "現場電腦打卡" at bounding box center [40, 176] width 75 height 19
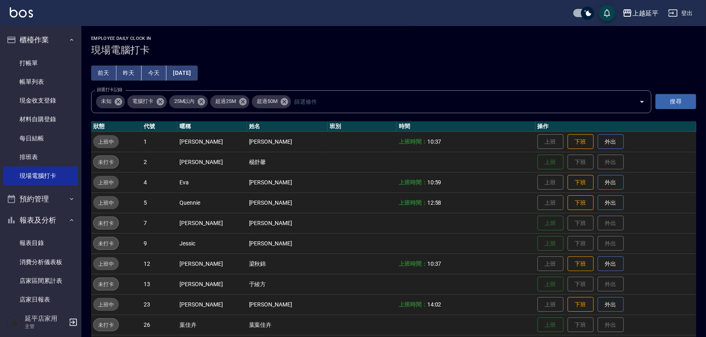
scroll to position [130, 0]
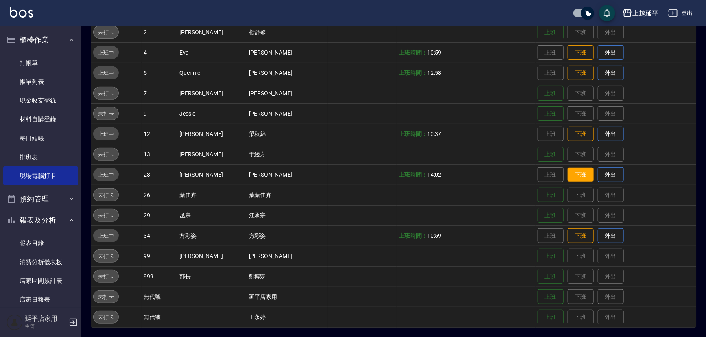
click at [570, 179] on button "下班" at bounding box center [581, 175] width 26 height 14
click at [568, 240] on button "下班" at bounding box center [581, 236] width 26 height 14
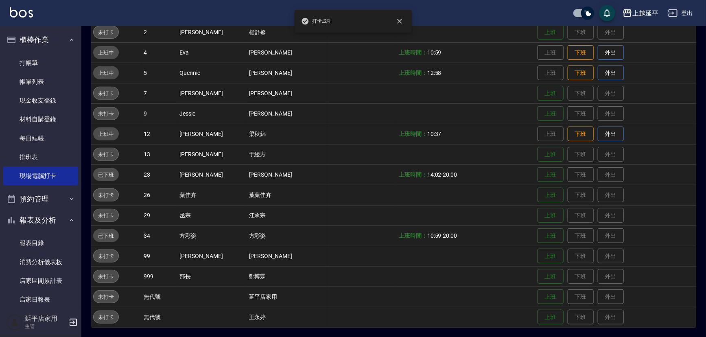
scroll to position [93, 0]
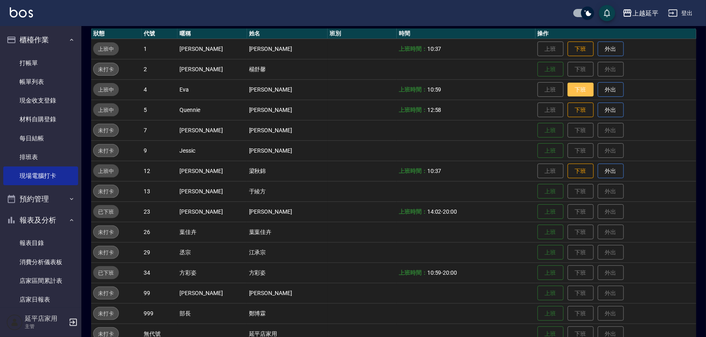
click at [570, 86] on button "下班" at bounding box center [581, 90] width 26 height 14
click at [572, 169] on button "下班" at bounding box center [581, 171] width 26 height 14
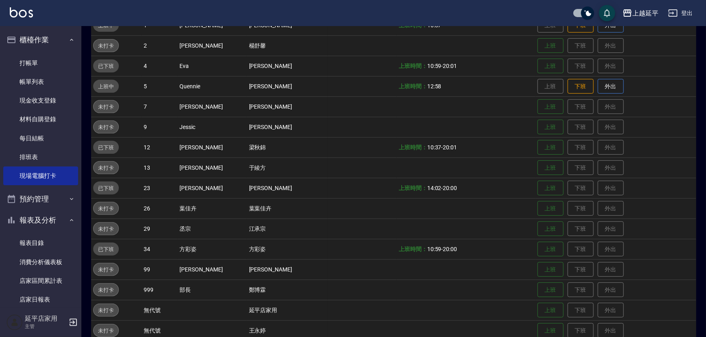
scroll to position [130, 0]
